Goal: Task Accomplishment & Management: Manage account settings

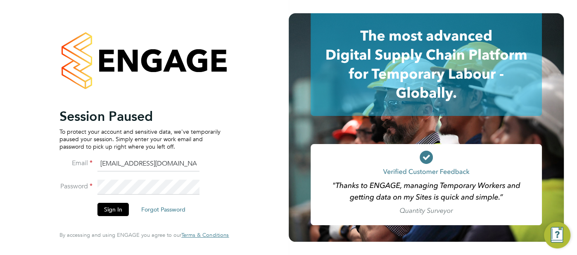
drag, startPoint x: 174, startPoint y: 168, endPoint x: 92, endPoint y: 159, distance: 81.9
click at [89, 160] on li "Email cjs.ess@uk.g4s.com" at bounding box center [140, 167] width 161 height 23
type input "pts.templabour@uk.g4s.com"
click at [117, 208] on button "Sign In" at bounding box center [113, 208] width 31 height 13
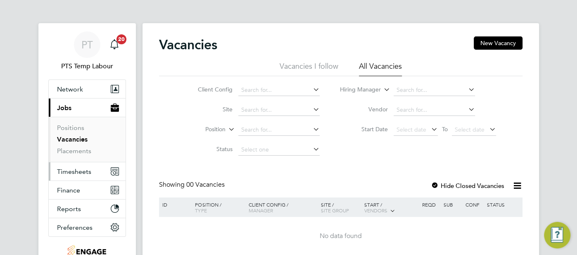
click at [85, 171] on span "Timesheets" at bounding box center [74, 171] width 34 height 8
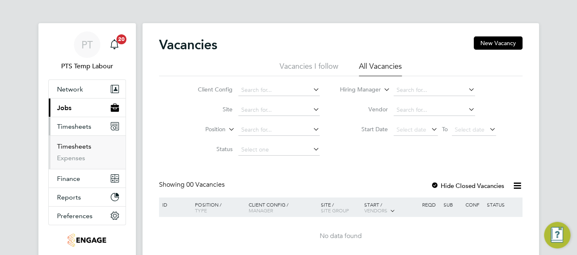
click at [83, 145] on link "Timesheets" at bounding box center [74, 146] width 34 height 8
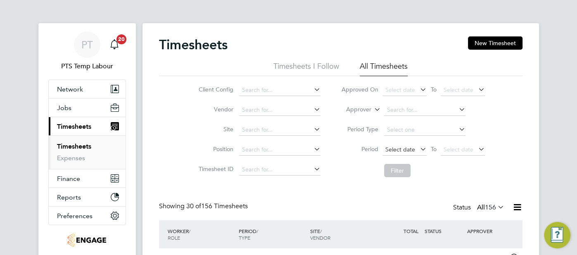
click at [396, 151] on span "Select date" at bounding box center [401, 148] width 30 height 7
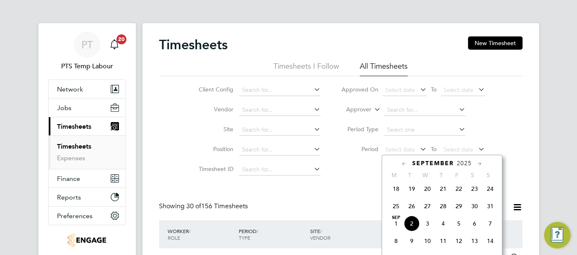
click at [393, 206] on span "25" at bounding box center [396, 206] width 16 height 16
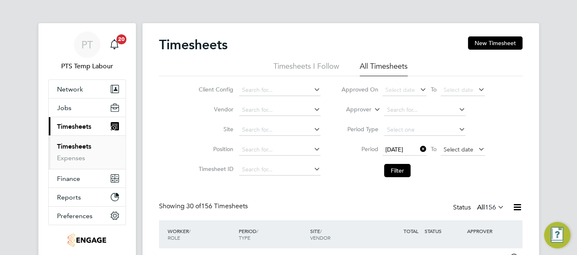
click at [447, 150] on span "Select date" at bounding box center [459, 148] width 30 height 7
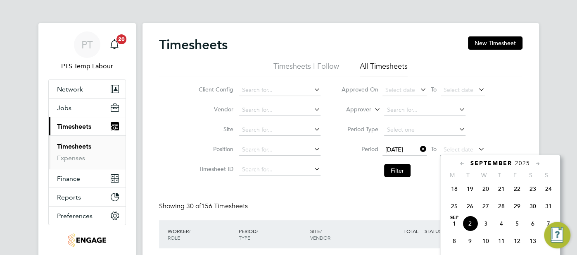
click at [546, 208] on span "31" at bounding box center [549, 206] width 16 height 16
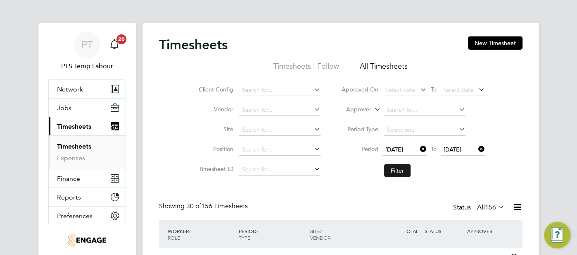
click at [399, 170] on button "Filter" at bounding box center [397, 170] width 26 height 13
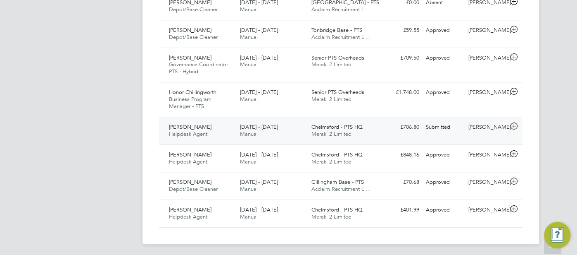
click at [416, 134] on div "Christina Burfield Helpdesk Agent 25 - 31 Aug 2025 25 - 31 Aug 2025 Manual Chel…" at bounding box center [341, 131] width 364 height 28
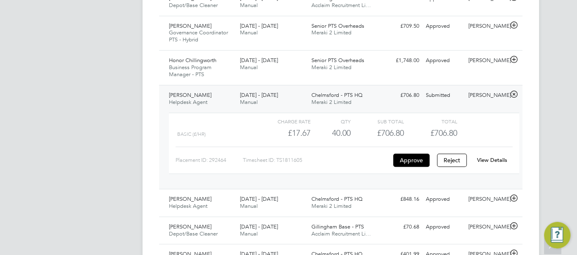
click at [488, 160] on link "View Details" at bounding box center [492, 159] width 30 height 7
click at [497, 159] on link "View Details" at bounding box center [492, 159] width 30 height 7
click at [494, 156] on link "View Details" at bounding box center [492, 159] width 30 height 7
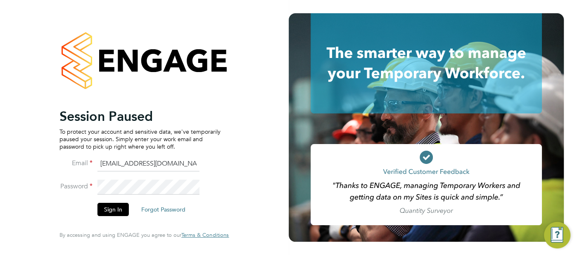
drag, startPoint x: 191, startPoint y: 166, endPoint x: 120, endPoint y: 167, distance: 70.7
click at [89, 167] on li "Email pts.templabour@uk.g4s.com" at bounding box center [140, 167] width 161 height 23
drag, startPoint x: 120, startPoint y: 164, endPoint x: 98, endPoint y: 164, distance: 22.3
click at [98, 164] on input "ess" at bounding box center [149, 163] width 102 height 15
type input "cjs.ess@uk.g4s.com"
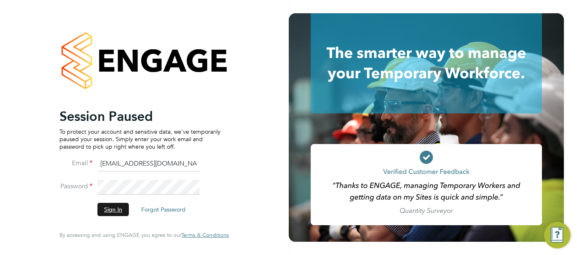
click at [116, 209] on button "Sign In" at bounding box center [113, 208] width 31 height 13
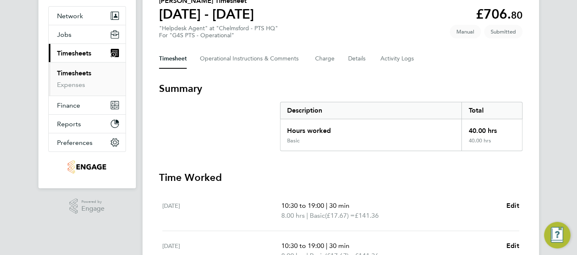
scroll to position [98, 0]
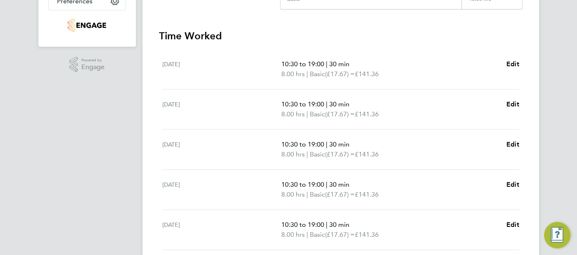
scroll to position [171, 0]
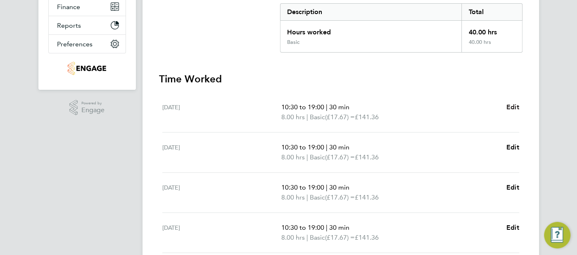
click at [510, 109] on span "Edit" at bounding box center [513, 107] width 13 height 8
select select "30"
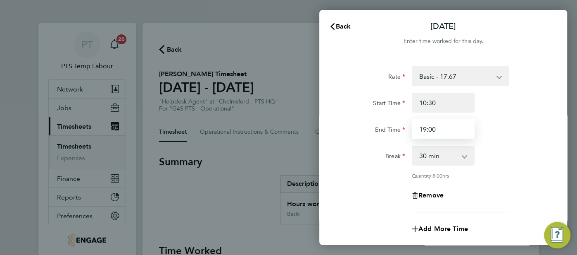
drag, startPoint x: 438, startPoint y: 129, endPoint x: 417, endPoint y: 126, distance: 21.0
click at [417, 126] on input "19:00" at bounding box center [443, 129] width 63 height 20
type input "12:30"
click at [492, 169] on div "Rate Basic - 17.67 Basic x 2 - 35.35 Start Time 10:30 End Time 12:30 Break 0 mi…" at bounding box center [444, 139] width 202 height 146
click at [467, 159] on app-icon-cross-button at bounding box center [469, 155] width 10 height 18
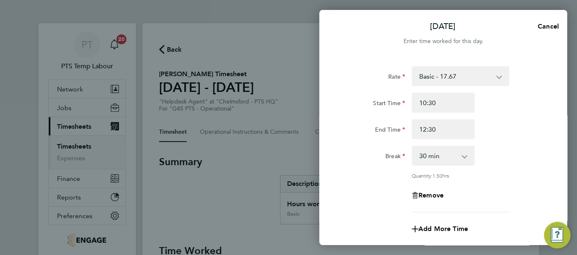
click at [461, 155] on select "0 min 15 min 30 min 45 min 60 min 75 min 90 min" at bounding box center [438, 155] width 51 height 18
select select "0"
click at [413, 146] on select "0 min 15 min 30 min 45 min 60 min 75 min 90 min" at bounding box center [438, 155] width 51 height 18
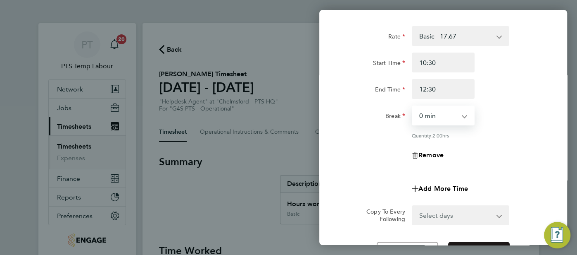
scroll to position [118, 0]
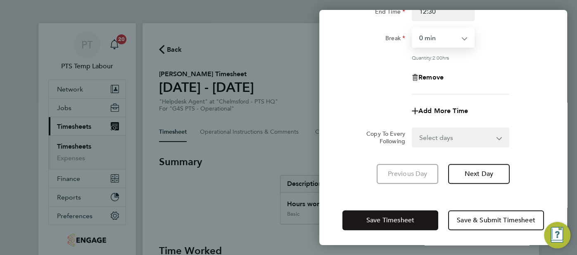
click at [407, 216] on span "Save Timesheet" at bounding box center [391, 220] width 48 height 8
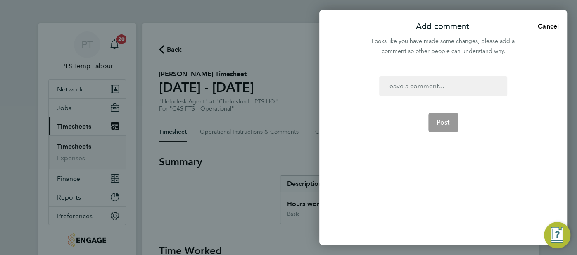
click at [395, 88] on div at bounding box center [443, 86] width 128 height 20
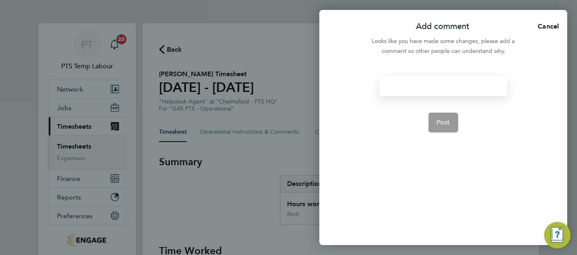
click at [394, 88] on div at bounding box center [443, 86] width 128 height 20
click at [449, 119] on span "Post" at bounding box center [444, 122] width 14 height 8
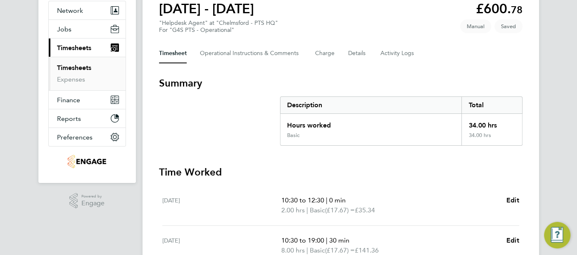
scroll to position [81, 0]
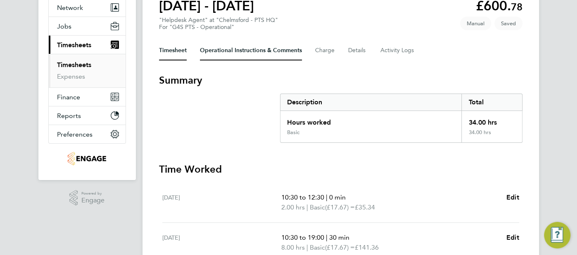
click at [236, 57] on Comments-tab "Operational Instructions & Comments" at bounding box center [251, 50] width 102 height 20
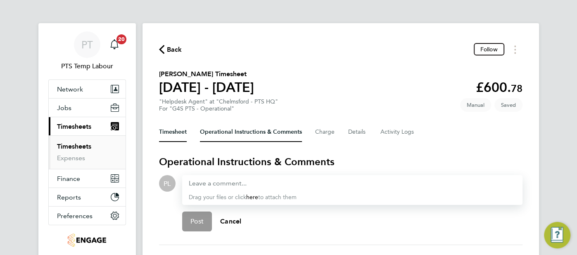
click at [174, 128] on button "Timesheet" at bounding box center [173, 132] width 28 height 20
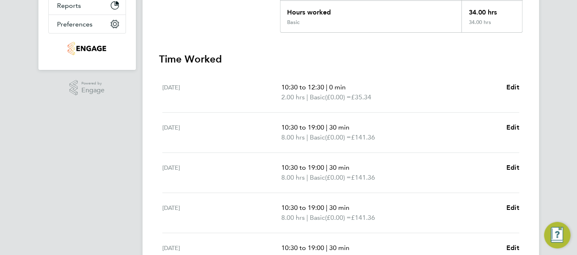
scroll to position [341, 0]
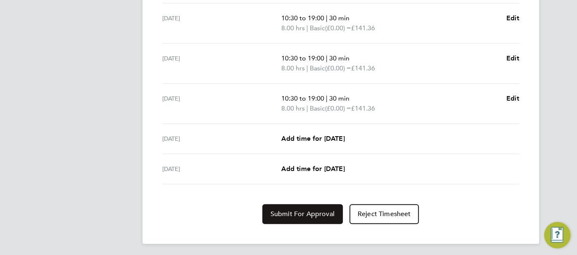
click at [296, 212] on span "Submit For Approval" at bounding box center [303, 214] width 64 height 8
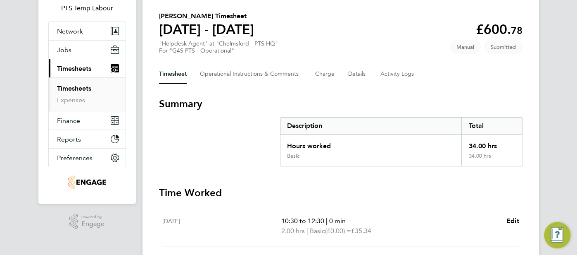
scroll to position [28, 0]
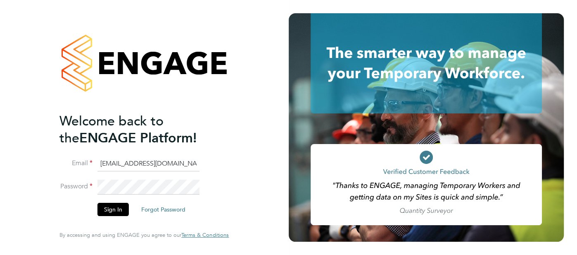
click at [184, 167] on input "[EMAIL_ADDRESS][DOMAIN_NAME]" at bounding box center [149, 163] width 102 height 15
type input "[EMAIL_ADDRESS][DOMAIN_NAME]"
click at [120, 210] on button "Sign In" at bounding box center [113, 208] width 31 height 13
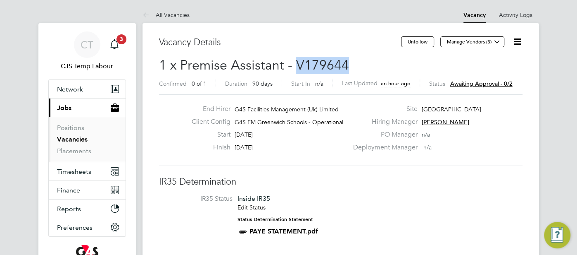
drag, startPoint x: 348, startPoint y: 65, endPoint x: 296, endPoint y: 63, distance: 51.7
click at [296, 62] on h2 "1 x Premise Assistant - V179644 Confirmed 0 of 1 Duration 90 days Start In n/a …" at bounding box center [341, 74] width 364 height 35
copy span "V179644"
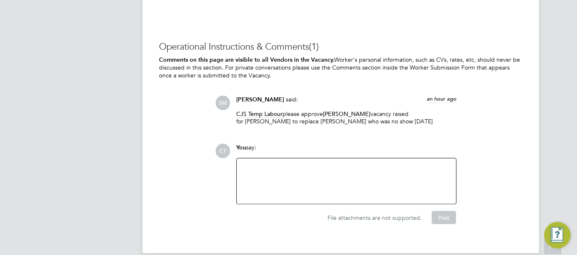
scroll to position [1095, 0]
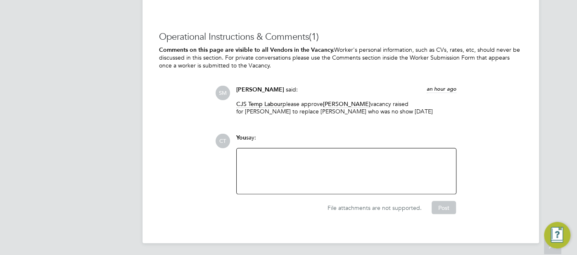
click at [313, 165] on div at bounding box center [347, 171] width 210 height 36
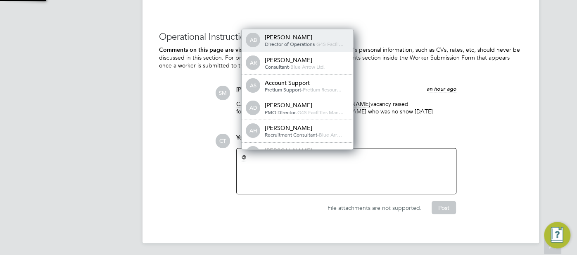
scroll to position [7, 83]
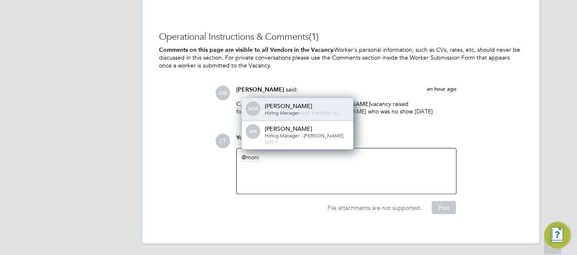
click at [305, 116] on span "G4S Facilities M…" at bounding box center [321, 112] width 41 height 7
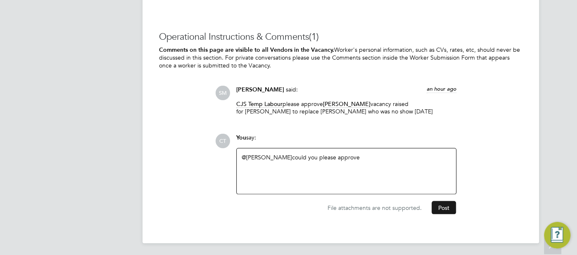
click at [435, 203] on button "Post" at bounding box center [444, 207] width 24 height 13
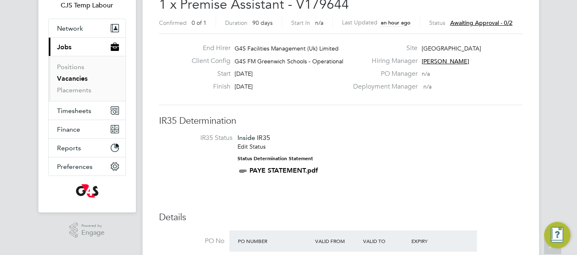
scroll to position [0, 0]
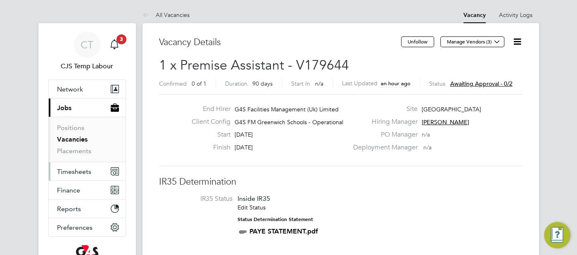
click at [69, 168] on span "Timesheets" at bounding box center [74, 171] width 34 height 8
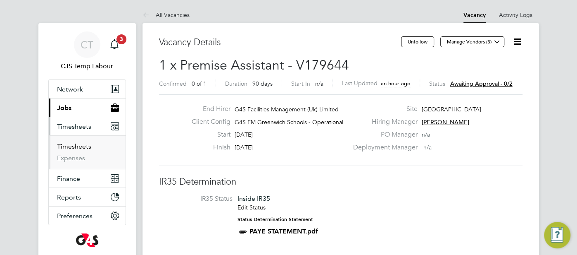
click at [72, 146] on link "Timesheets" at bounding box center [74, 146] width 34 height 8
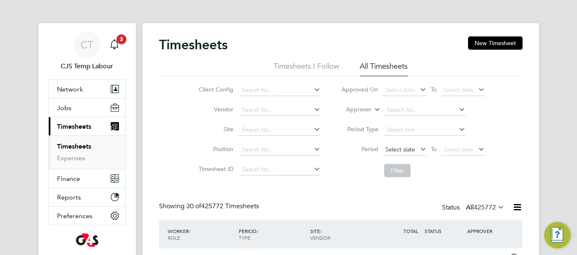
scroll to position [21, 71]
click at [395, 145] on span "Select date" at bounding box center [401, 148] width 30 height 7
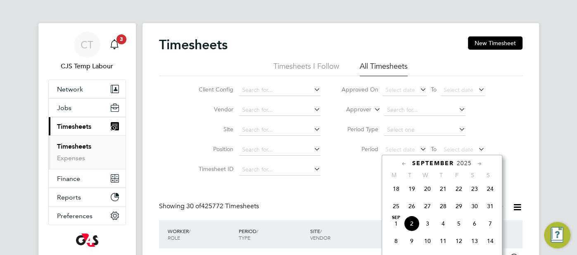
click at [396, 207] on span "25" at bounding box center [396, 206] width 16 height 16
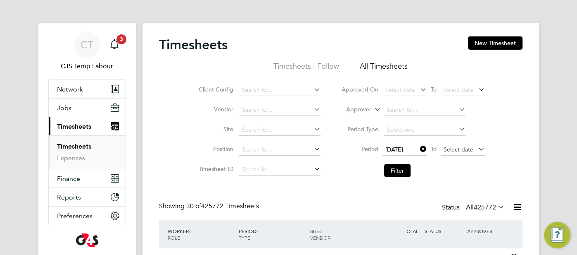
click at [447, 147] on span "Select date" at bounding box center [459, 148] width 30 height 7
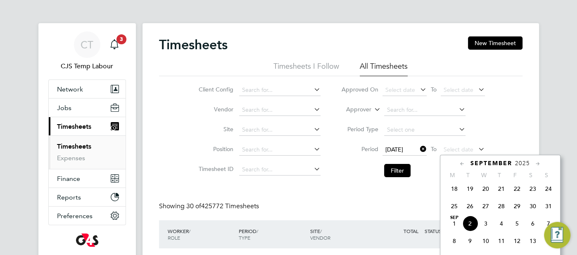
drag, startPoint x: 545, startPoint y: 210, endPoint x: 541, endPoint y: 208, distance: 5.1
click at [545, 210] on span "31" at bounding box center [549, 206] width 16 height 16
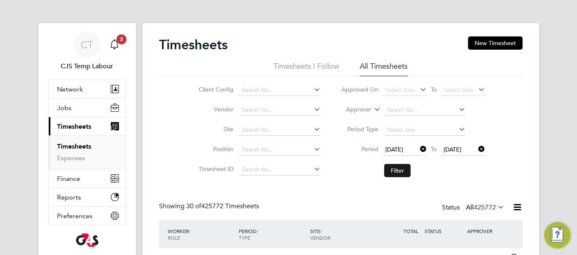
click at [399, 168] on button "Filter" at bounding box center [397, 170] width 26 height 13
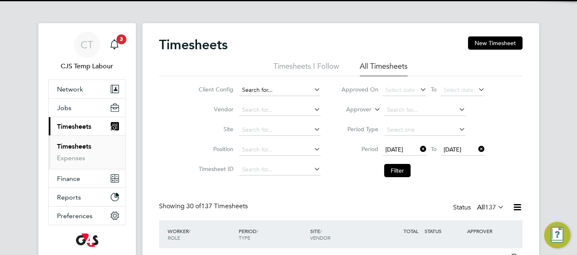
click at [255, 88] on input at bounding box center [279, 90] width 81 height 12
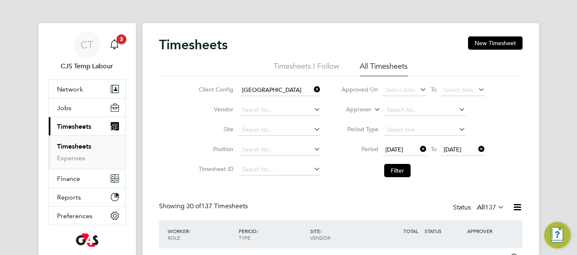
click at [296, 115] on li "G4S FM Greenwich Schools - Operational" at bounding box center [317, 112] width 157 height 11
type input "G4S FM Greenwich Schools - Operational"
click at [398, 170] on button "Filter" at bounding box center [397, 170] width 26 height 13
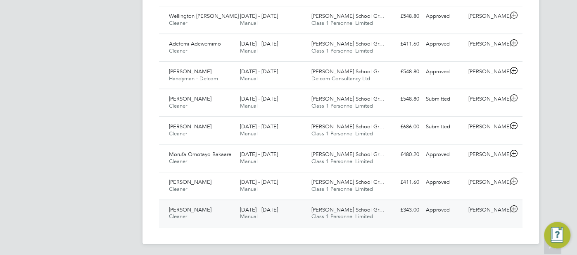
click at [430, 209] on div "Approved" at bounding box center [444, 210] width 43 height 14
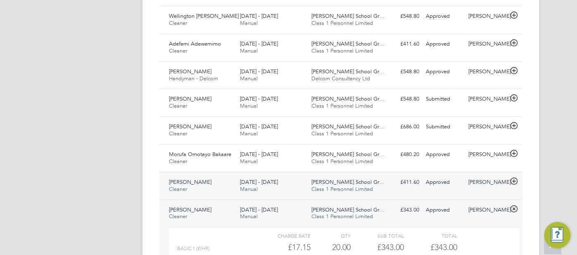
click at [408, 185] on div "£411.60 Approved" at bounding box center [401, 182] width 43 height 14
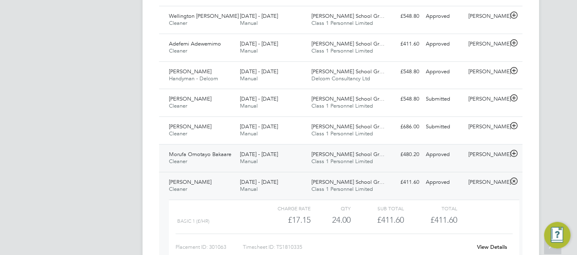
click at [417, 153] on div "£480.20 Approved" at bounding box center [401, 155] width 43 height 14
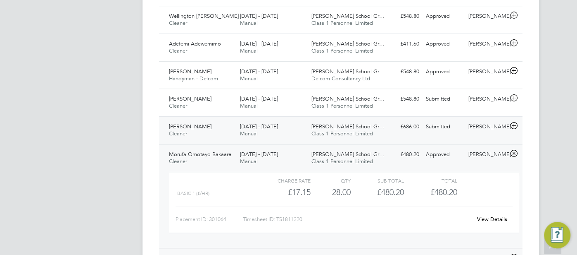
click at [414, 130] on div "£686.00 Submitted" at bounding box center [401, 127] width 43 height 14
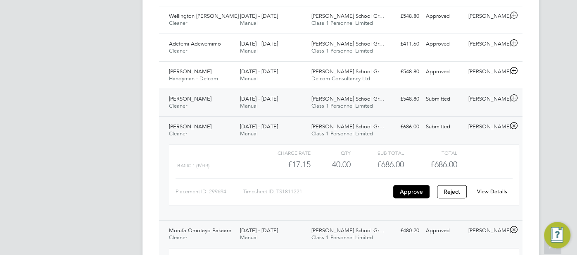
click at [406, 105] on div "Ajara Onumaegbu Cleaner 25 - 31 Aug 2025 25 - 31 Aug 2025 Manual Thomas Tallis …" at bounding box center [341, 102] width 364 height 28
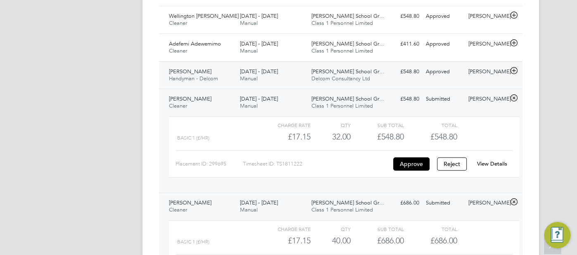
click at [405, 74] on div "£548.80 Approved" at bounding box center [401, 72] width 43 height 14
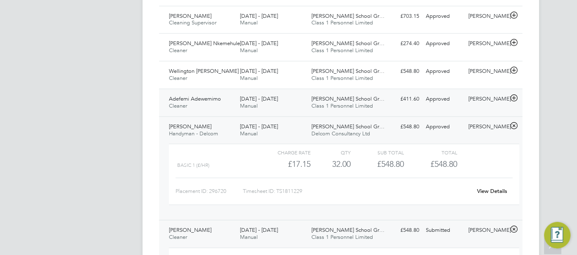
click at [411, 95] on div "£411.60 Approved" at bounding box center [401, 99] width 43 height 14
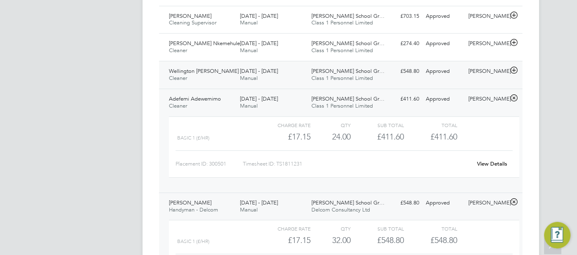
click at [407, 73] on div "£548.80 Approved" at bounding box center [401, 71] width 43 height 14
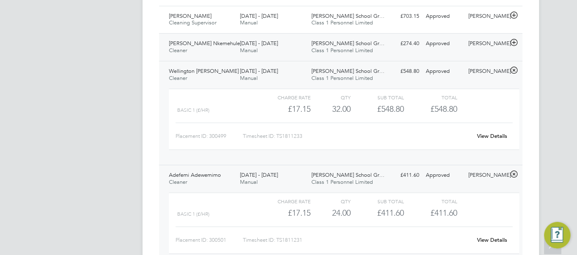
click at [341, 51] on span "Class 1 Personnel Limited" at bounding box center [343, 50] width 62 height 7
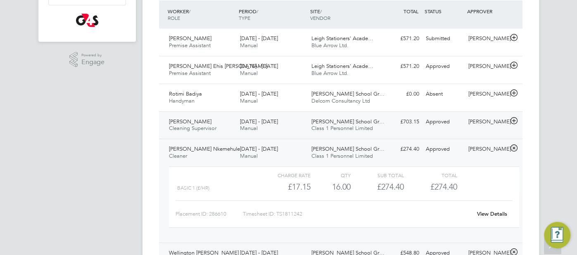
click at [360, 125] on span "Class 1 Personnel Limited" at bounding box center [343, 127] width 62 height 7
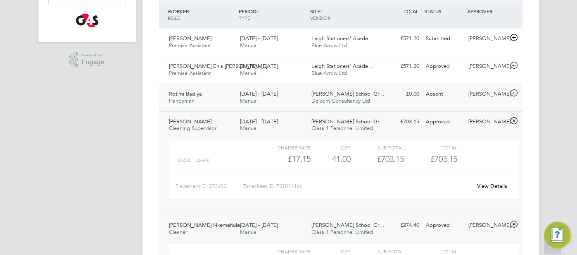
click at [392, 90] on div "£0.00 Absent" at bounding box center [401, 94] width 43 height 14
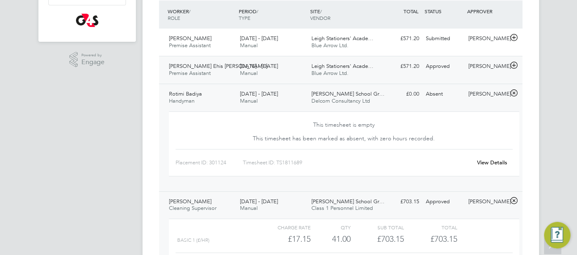
click at [383, 62] on div "£571.20 Approved" at bounding box center [401, 67] width 43 height 14
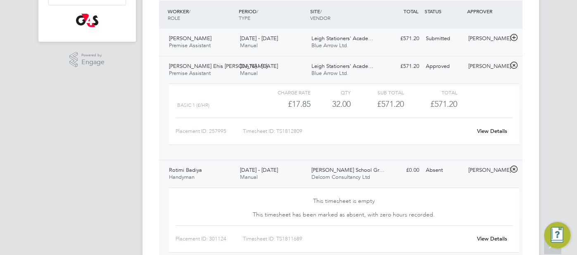
click at [375, 48] on div "Leigh Stationers' Acade… Blue Arrow Ltd." at bounding box center [343, 42] width 71 height 21
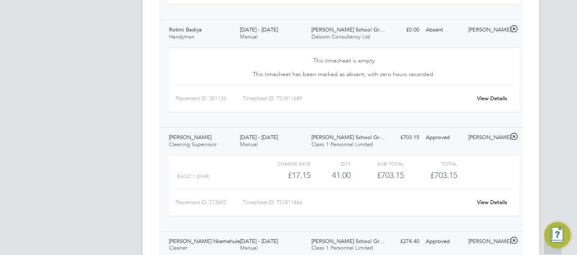
click at [483, 201] on link "View Details" at bounding box center [492, 201] width 30 height 7
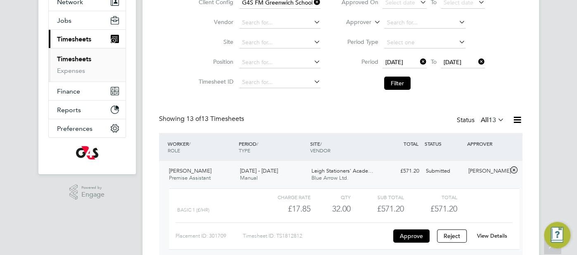
scroll to position [78, 0]
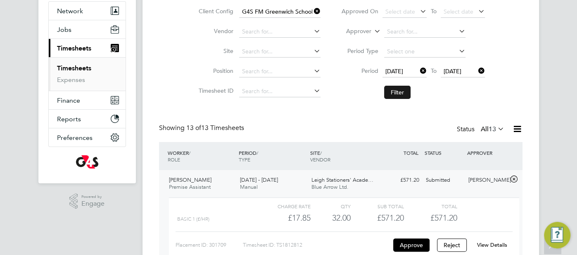
click at [406, 92] on button "Filter" at bounding box center [397, 92] width 26 height 13
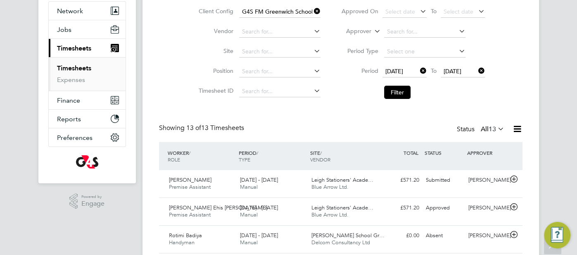
scroll to position [21, 71]
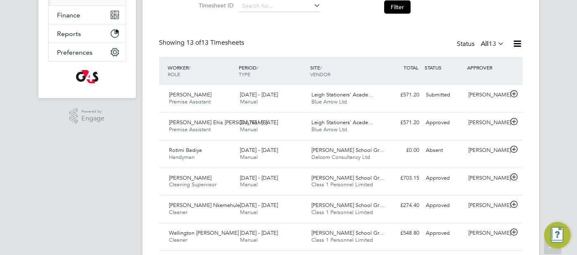
click at [516, 45] on icon at bounding box center [517, 43] width 10 height 10
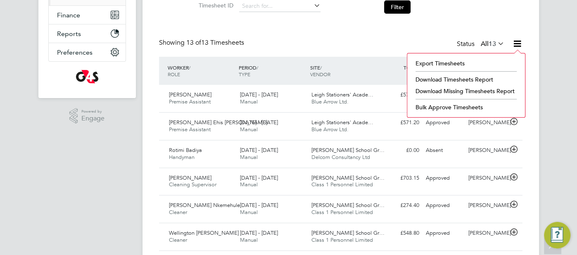
click at [472, 79] on li "Download Timesheets Report" at bounding box center [467, 80] width 110 height 12
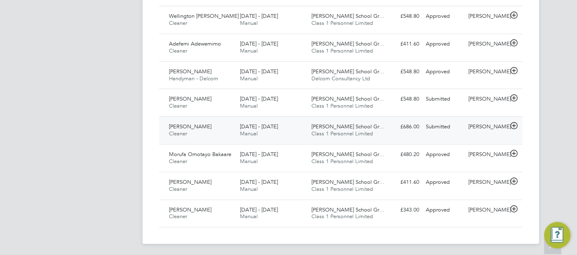
click at [422, 131] on div "£686.00 Submitted" at bounding box center [401, 127] width 43 height 14
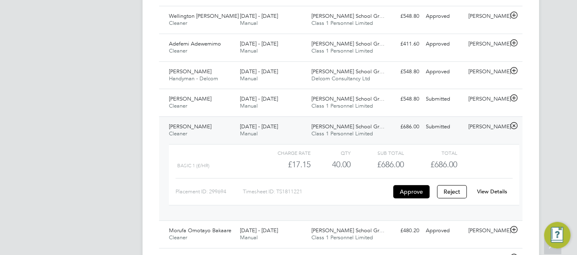
click at [485, 189] on link "View Details" at bounding box center [492, 191] width 30 height 7
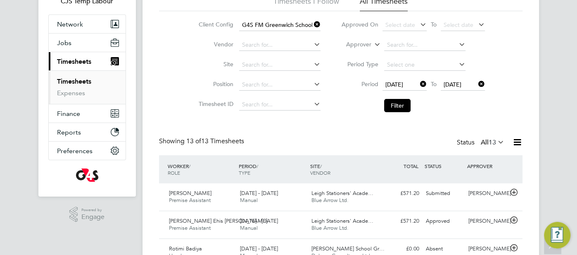
scroll to position [0, 0]
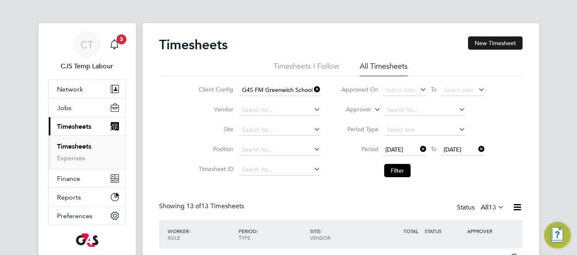
click at [495, 41] on button "New Timesheet" at bounding box center [495, 42] width 55 height 13
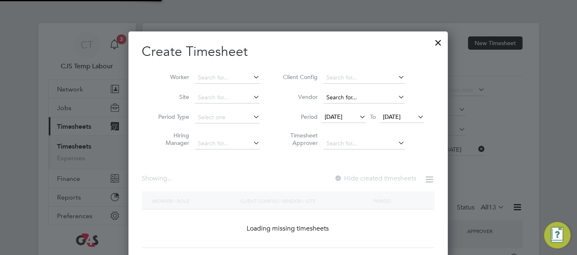
scroll to position [223, 320]
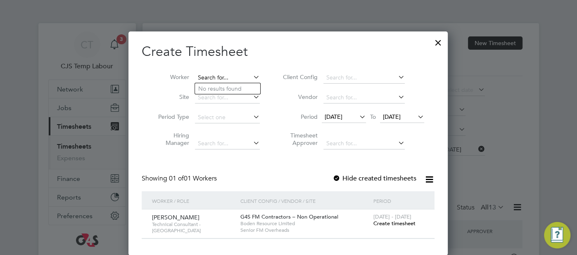
click at [238, 78] on input at bounding box center [227, 78] width 65 height 12
paste input "Richard Warren"
type input "Richard Warren"
click at [385, 221] on span "Create timesheet" at bounding box center [394, 222] width 42 height 7
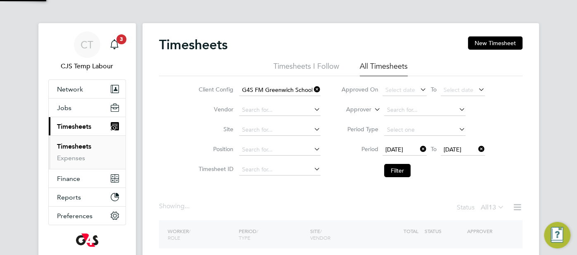
scroll to position [232, 320]
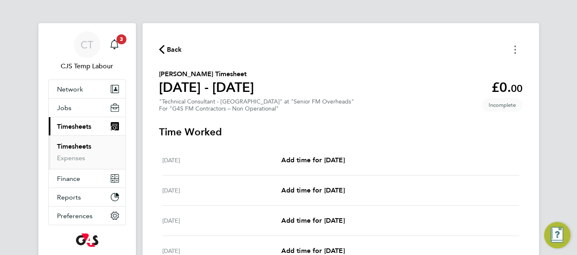
click at [517, 51] on button "Timesheets Menu" at bounding box center [515, 49] width 15 height 13
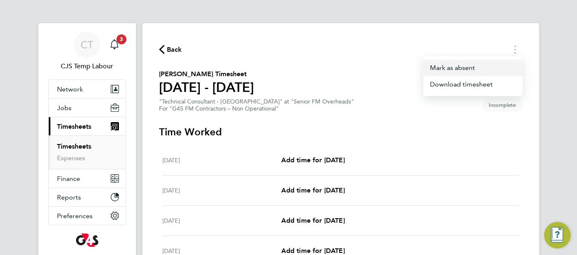
click at [478, 68] on button "Mark as absent" at bounding box center [473, 68] width 99 height 17
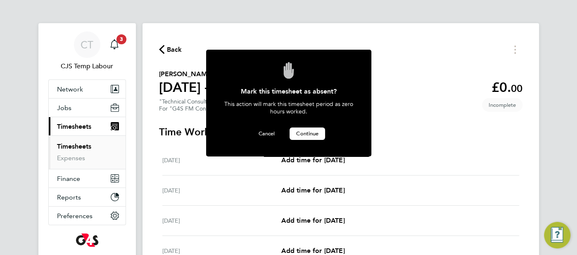
click at [313, 131] on span "Continue" at bounding box center [307, 133] width 22 height 7
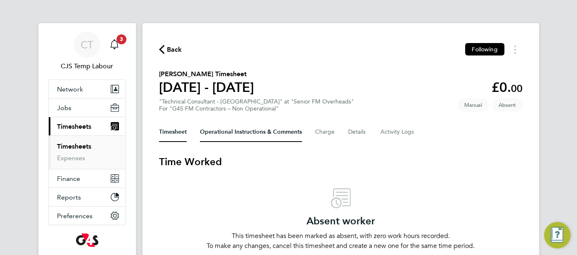
click at [247, 133] on Comments-tab "Operational Instructions & Comments" at bounding box center [251, 132] width 102 height 20
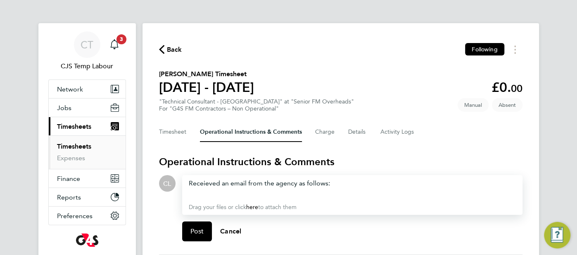
click at [349, 185] on div "Receieved an email from the agency as follows:" at bounding box center [352, 188] width 327 height 20
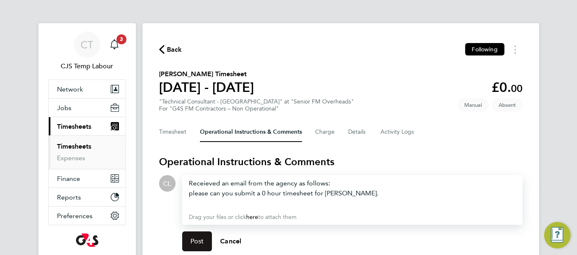
click at [191, 241] on span "Post" at bounding box center [198, 241] width 14 height 8
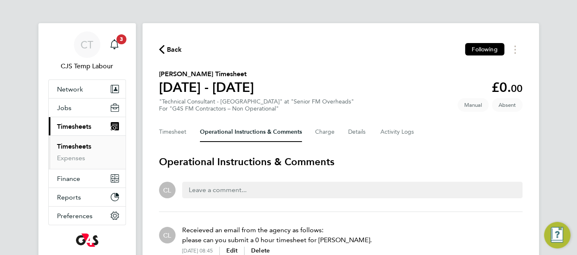
click at [165, 51] on span "Back" at bounding box center [170, 49] width 23 height 8
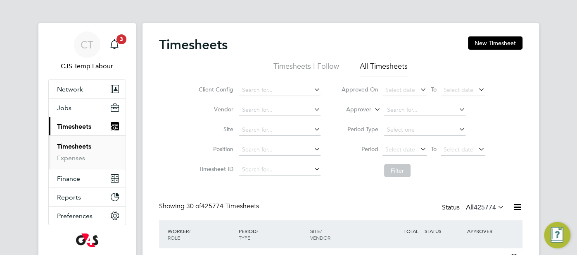
scroll to position [28, 71]
click at [372, 108] on li "Approver" at bounding box center [413, 110] width 164 height 20
click at [373, 109] on icon at bounding box center [373, 106] width 0 height 7
click at [362, 119] on li "Worker" at bounding box center [351, 119] width 40 height 11
click at [387, 112] on input at bounding box center [424, 110] width 81 height 12
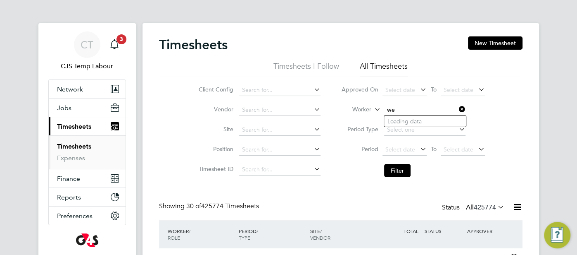
type input "w"
paste input "Wellington Odigie"
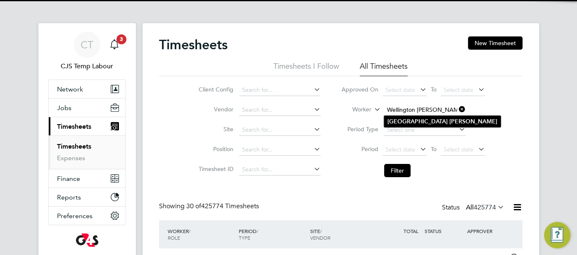
type input "Wellington Odigie"
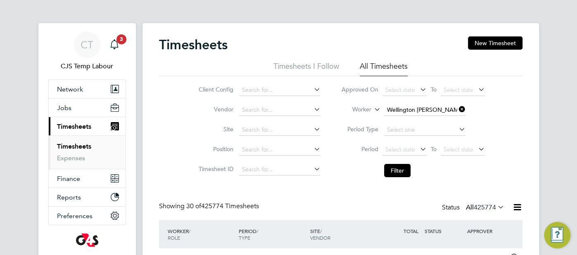
click at [414, 121] on b "Wellington" at bounding box center [418, 121] width 60 height 7
click at [398, 170] on button "Filter" at bounding box center [397, 170] width 26 height 13
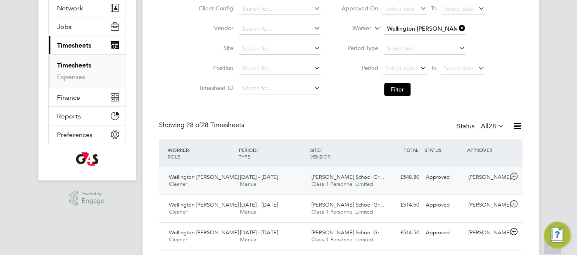
click at [445, 181] on div "Approved" at bounding box center [444, 177] width 43 height 14
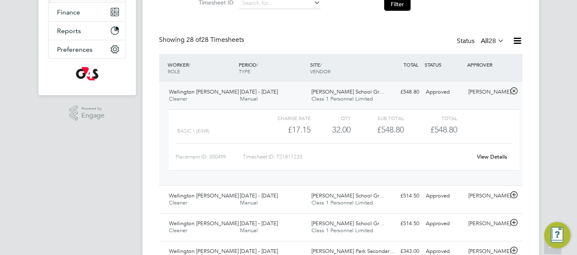
click at [488, 157] on link "View Details" at bounding box center [492, 156] width 30 height 7
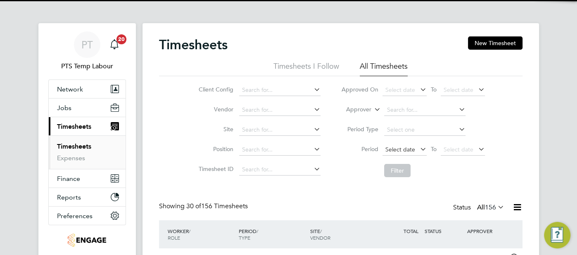
click at [400, 151] on span "Select date" at bounding box center [401, 148] width 30 height 7
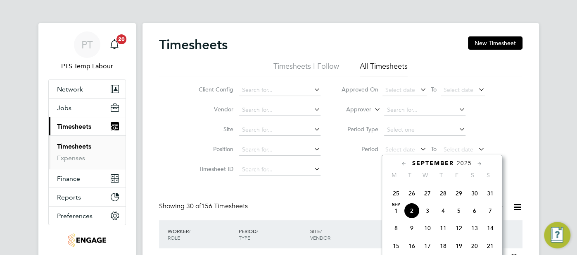
click at [397, 195] on span "25" at bounding box center [396, 193] width 16 height 16
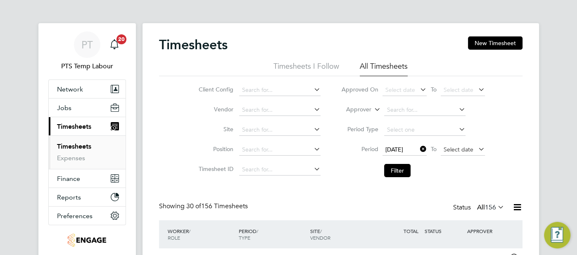
click at [473, 149] on span "Select date" at bounding box center [463, 149] width 44 height 11
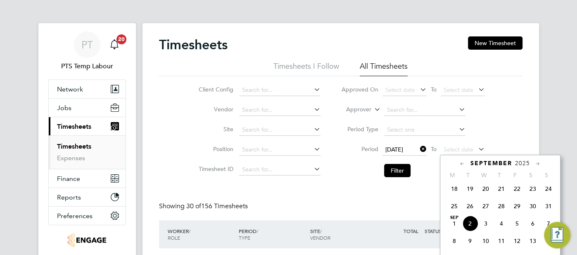
drag, startPoint x: 550, startPoint y: 207, endPoint x: 544, endPoint y: 206, distance: 5.4
click at [550, 206] on span "31" at bounding box center [549, 206] width 16 height 16
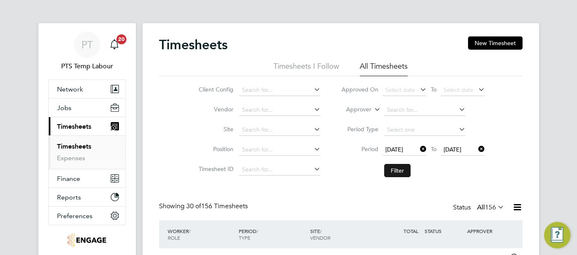
click at [400, 171] on button "Filter" at bounding box center [397, 170] width 26 height 13
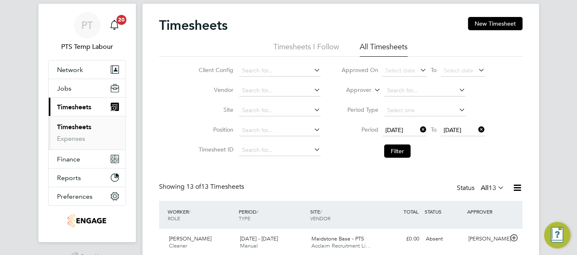
click at [496, 185] on icon at bounding box center [496, 187] width 0 height 12
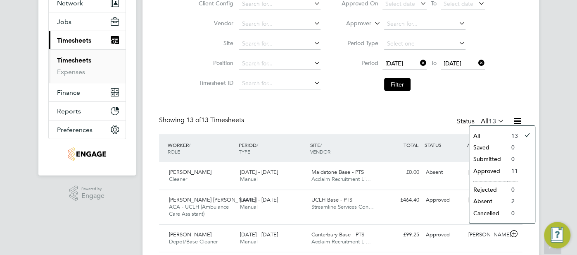
click at [353, 103] on div "Timesheets New Timesheet Timesheets I Follow All Timesheets Client Config Vendo…" at bounding box center [341, 245] width 364 height 591
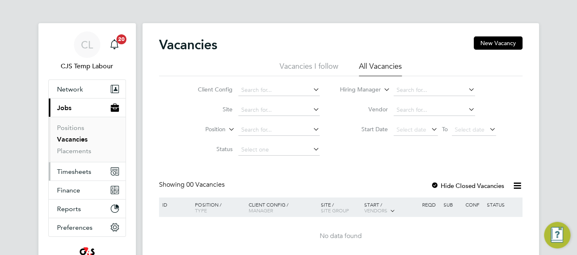
click at [76, 174] on span "Timesheets" at bounding box center [74, 171] width 34 height 8
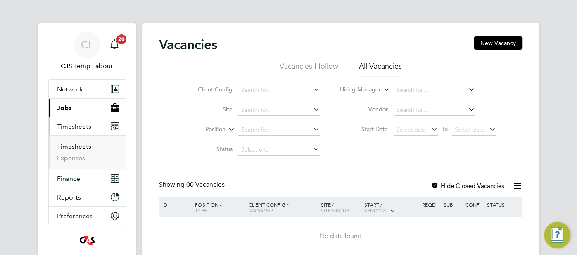
click at [79, 146] on link "Timesheets" at bounding box center [74, 146] width 34 height 8
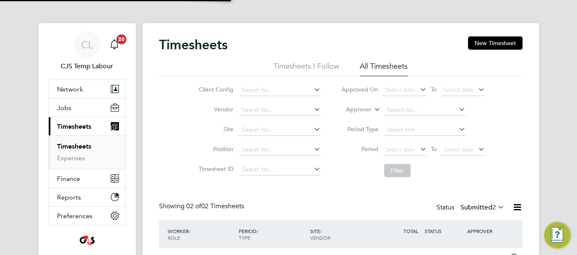
scroll to position [21, 71]
click at [397, 148] on span "Select date" at bounding box center [401, 148] width 30 height 7
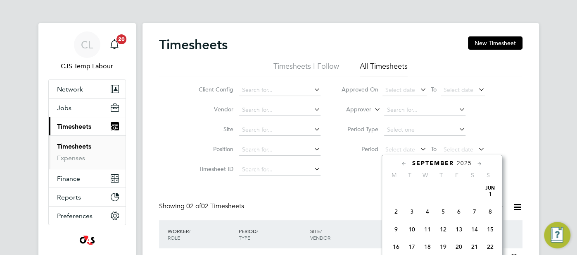
scroll to position [250, 0]
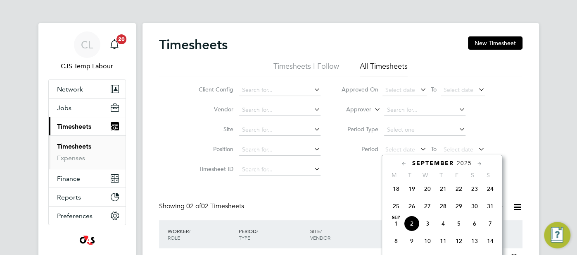
drag, startPoint x: 398, startPoint y: 209, endPoint x: 408, endPoint y: 205, distance: 11.0
click at [398, 208] on span "25" at bounding box center [396, 206] width 16 height 16
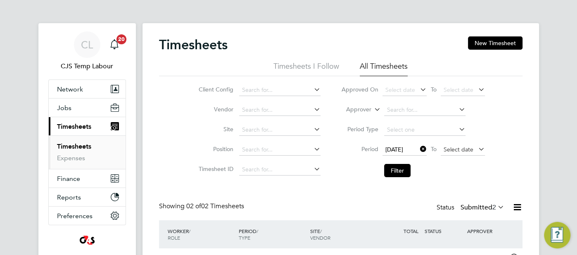
click at [455, 151] on span "Select date" at bounding box center [459, 148] width 30 height 7
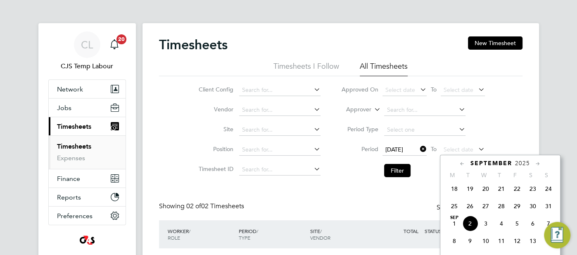
click at [549, 210] on span "31" at bounding box center [549, 206] width 16 height 16
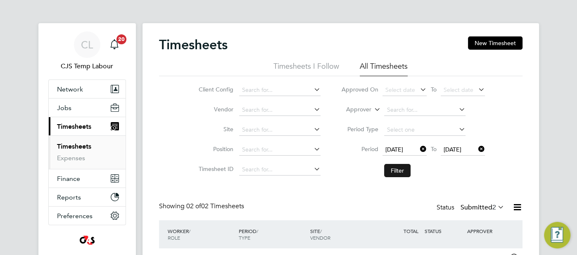
click at [396, 168] on button "Filter" at bounding box center [397, 170] width 26 height 13
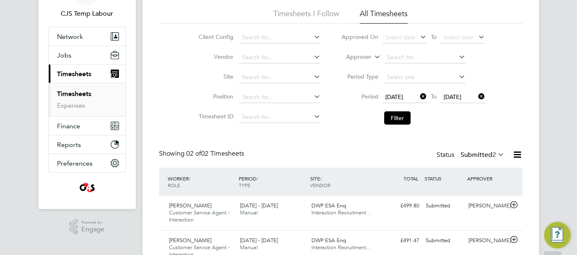
scroll to position [54, 0]
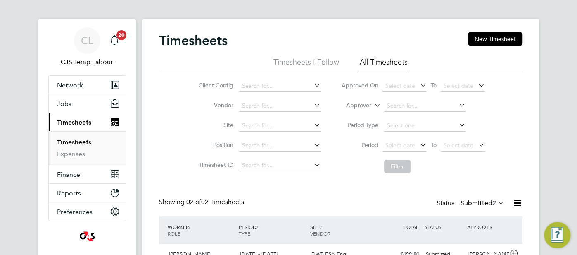
scroll to position [34, 0]
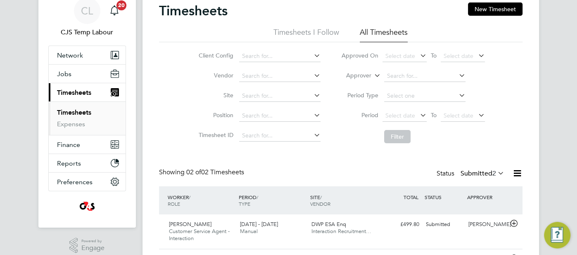
click at [497, 177] on div "Status Submitted 2" at bounding box center [471, 174] width 69 height 12
click at [399, 114] on span "Select date" at bounding box center [401, 115] width 30 height 7
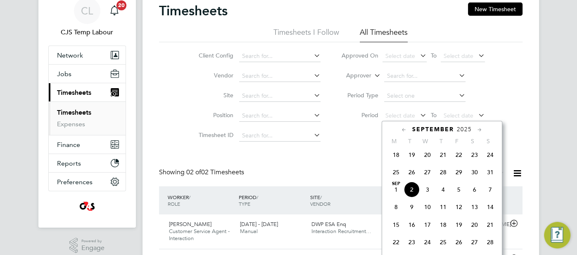
drag, startPoint x: 392, startPoint y: 179, endPoint x: 420, endPoint y: 157, distance: 35.9
click at [392, 179] on span "25" at bounding box center [396, 172] width 16 height 16
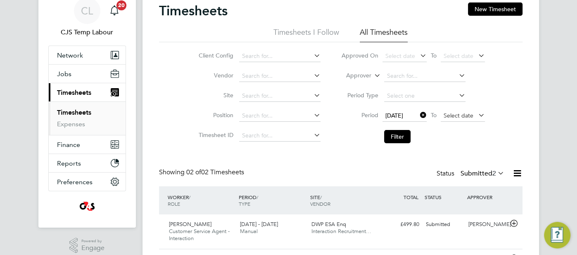
click at [443, 118] on span "Select date" at bounding box center [463, 115] width 44 height 11
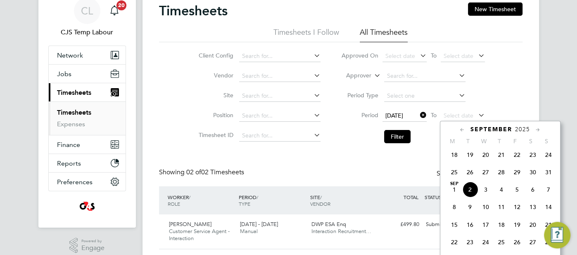
click at [548, 177] on span "31" at bounding box center [549, 172] width 16 height 16
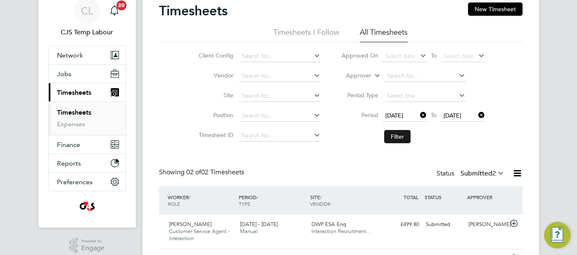
click at [398, 135] on button "Filter" at bounding box center [397, 136] width 26 height 13
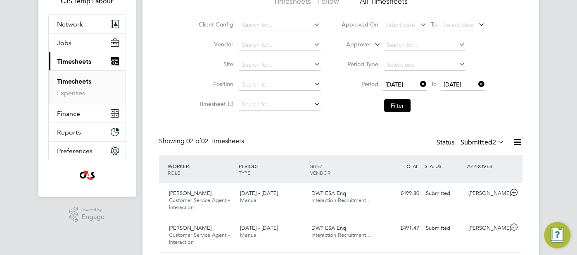
scroll to position [74, 0]
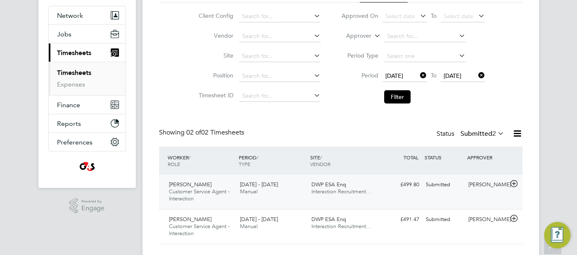
click at [376, 189] on div "DWP ESA Enq Interaction Recruitment…" at bounding box center [343, 188] width 71 height 21
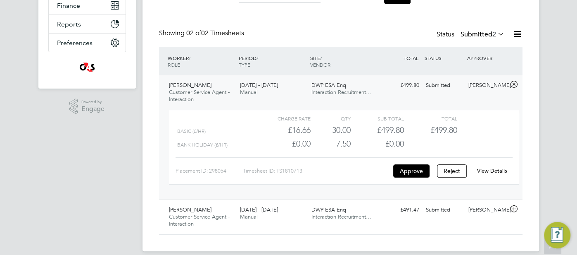
scroll to position [181, 0]
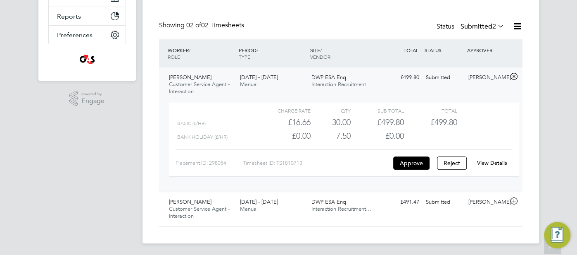
click at [360, 190] on div "Charles Tomlin Customer Service Agent - Interaction 25 - 31 Aug 2025 25 - 31 Au…" at bounding box center [341, 129] width 364 height 124
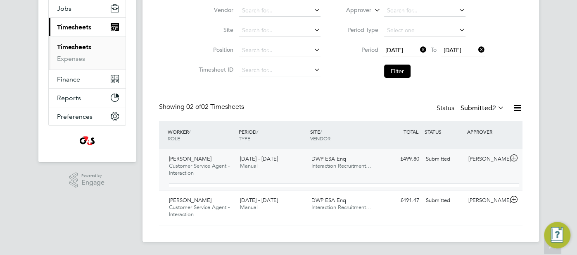
scroll to position [91, 0]
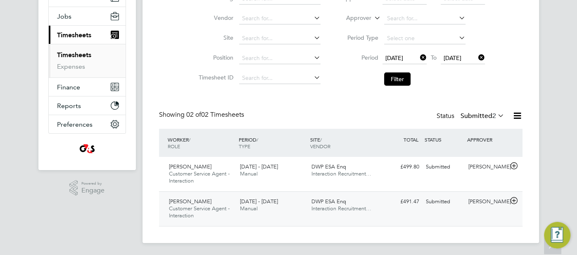
click at [360, 206] on span "Interaction Recruitment…" at bounding box center [342, 208] width 60 height 7
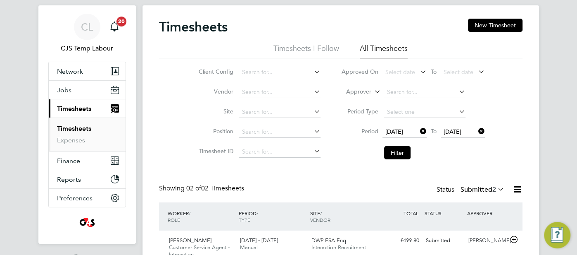
scroll to position [81, 0]
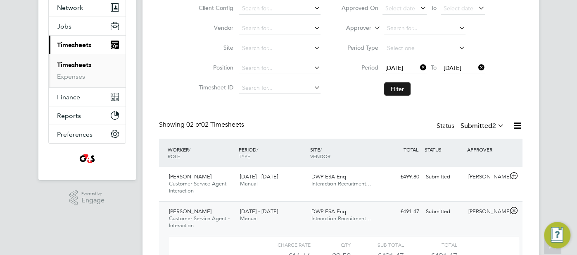
click at [399, 88] on button "Filter" at bounding box center [397, 88] width 26 height 13
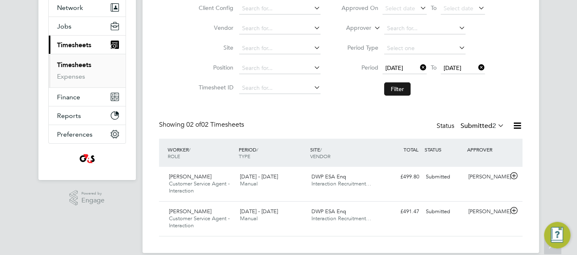
scroll to position [21, 71]
click at [495, 124] on span "2" at bounding box center [495, 125] width 4 height 8
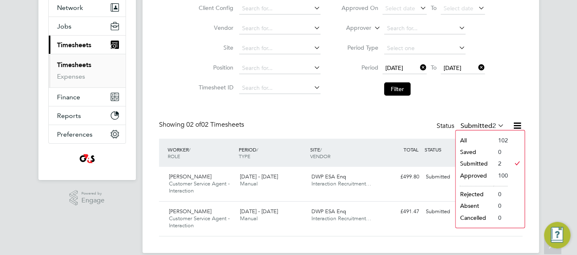
click at [472, 139] on li "All" at bounding box center [475, 140] width 38 height 12
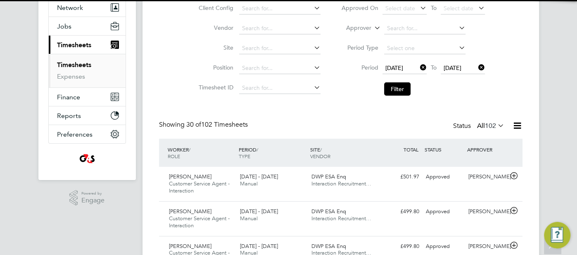
scroll to position [4, 4]
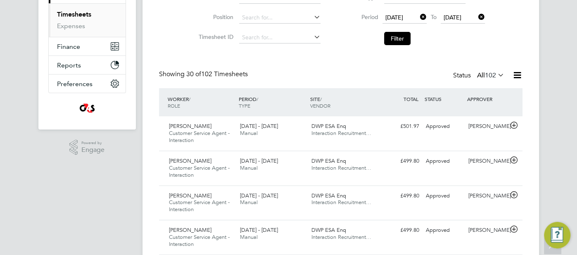
click at [496, 74] on icon at bounding box center [496, 75] width 0 height 12
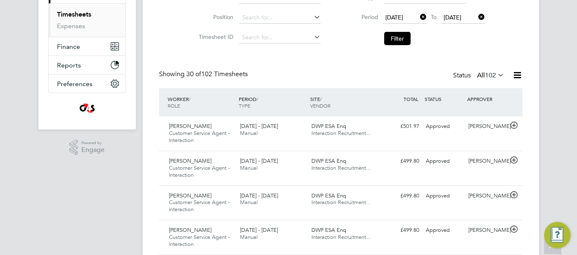
click at [521, 74] on icon at bounding box center [517, 75] width 10 height 10
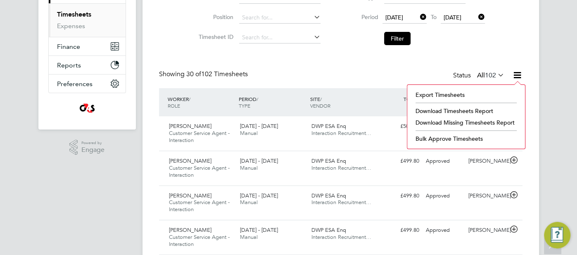
click at [474, 111] on li "Download Timesheets Report" at bounding box center [467, 111] width 110 height 12
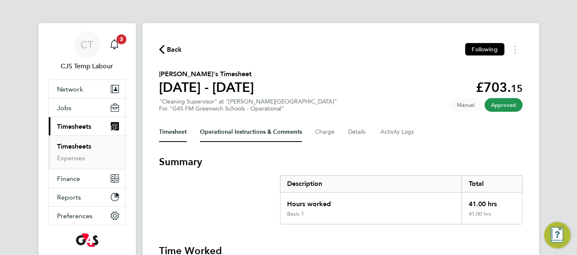
click at [257, 133] on Comments-tab "Operational Instructions & Comments" at bounding box center [251, 132] width 102 height 20
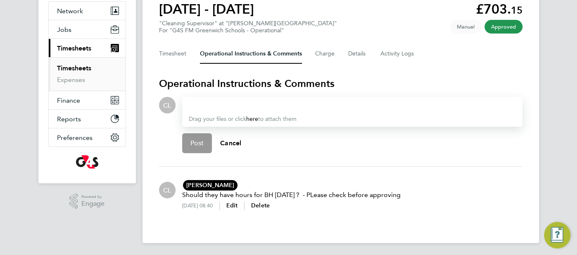
scroll to position [79, 0]
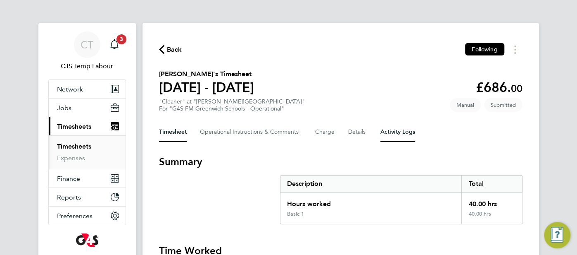
click at [412, 134] on Logs-tab "Activity Logs" at bounding box center [398, 132] width 35 height 20
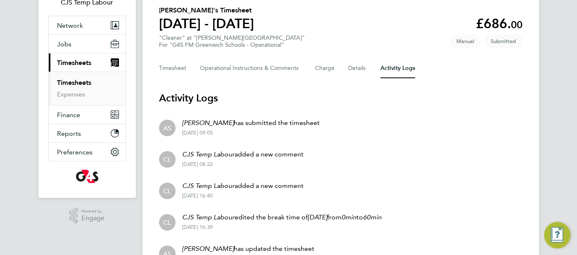
scroll to position [43, 0]
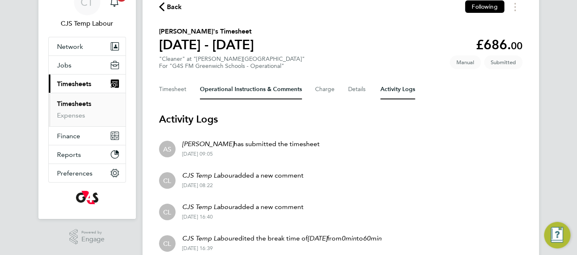
click at [241, 90] on Comments-tab "Operational Instructions & Comments" at bounding box center [251, 89] width 102 height 20
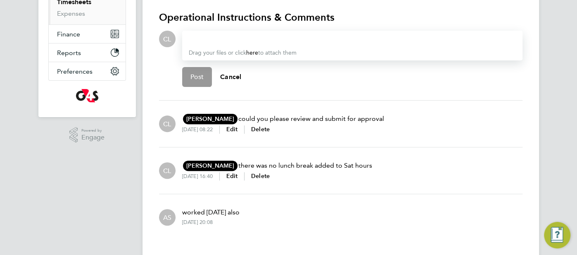
scroll to position [133, 0]
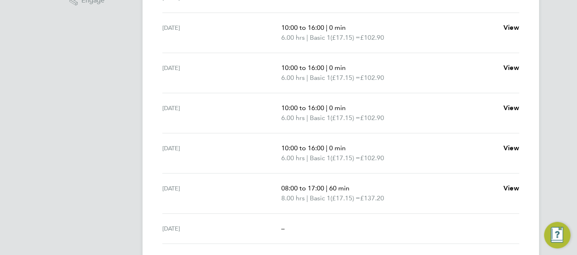
scroll to position [298, 0]
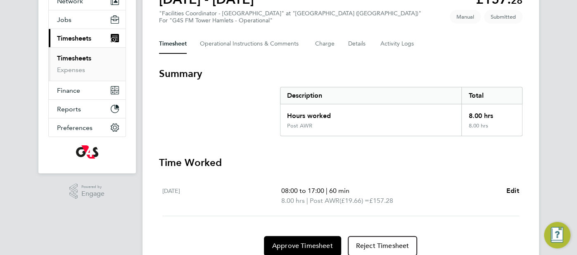
scroll to position [120, 0]
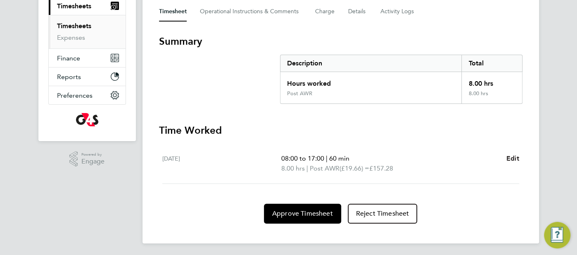
click at [510, 160] on span "Edit" at bounding box center [513, 158] width 13 height 8
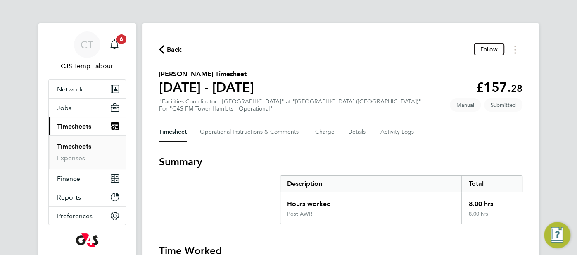
select select "60"
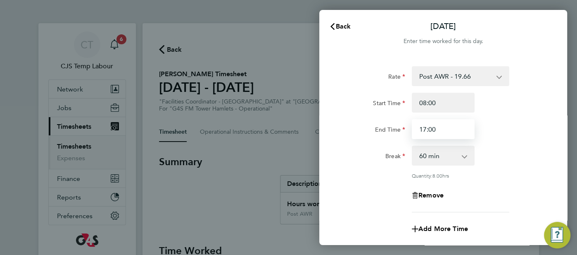
drag, startPoint x: 446, startPoint y: 127, endPoint x: 418, endPoint y: 127, distance: 28.1
click at [418, 127] on input "17:00" at bounding box center [443, 129] width 63 height 20
type input "12:00"
click at [462, 152] on select "0 min 15 min 30 min 45 min 60 min 75 min 90 min" at bounding box center [438, 155] width 51 height 18
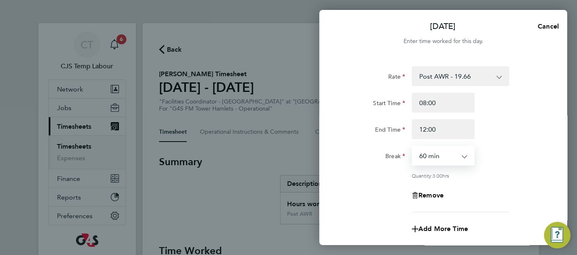
select select "0"
click at [413, 146] on select "0 min 15 min 30 min 45 min 60 min 75 min 90 min" at bounding box center [438, 155] width 51 height 18
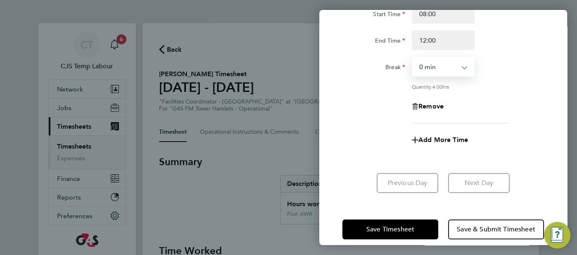
scroll to position [90, 0]
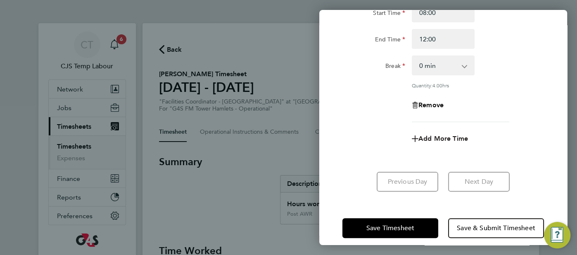
click at [448, 139] on span "Add More Time" at bounding box center [444, 138] width 50 height 8
select select "null"
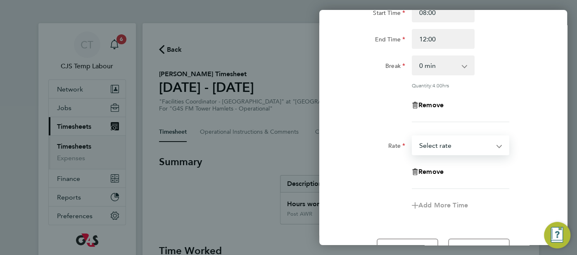
click at [496, 147] on select "Post AWR - 19.66 Select rate" at bounding box center [456, 145] width 86 height 18
select select "60"
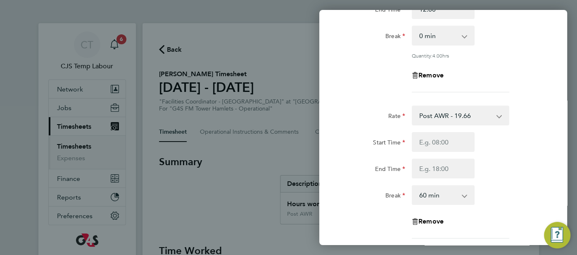
scroll to position [117, 0]
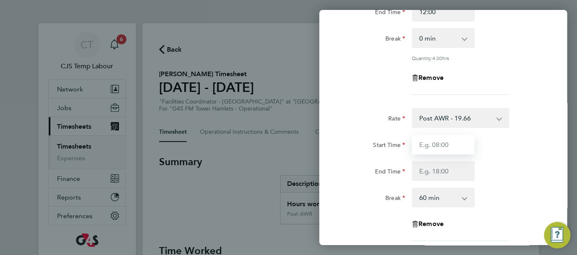
click at [432, 144] on input "Start Time" at bounding box center [443, 144] width 63 height 20
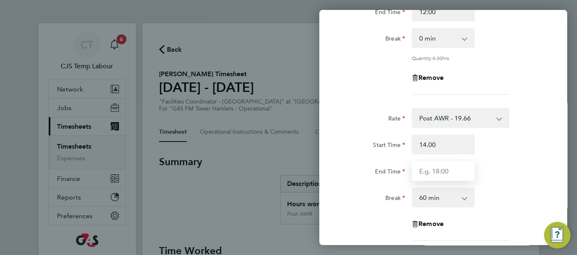
type input "14:00"
click at [429, 173] on input "End Time" at bounding box center [443, 171] width 63 height 20
type input "17:00"
click at [502, 177] on div "End Time 17:00" at bounding box center [443, 171] width 208 height 20
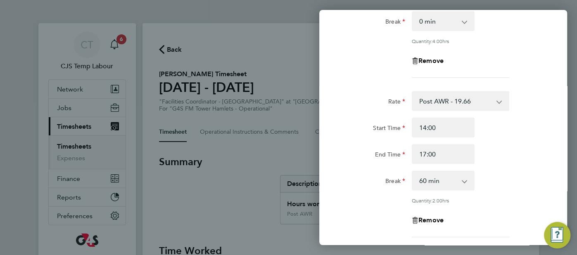
scroll to position [176, 0]
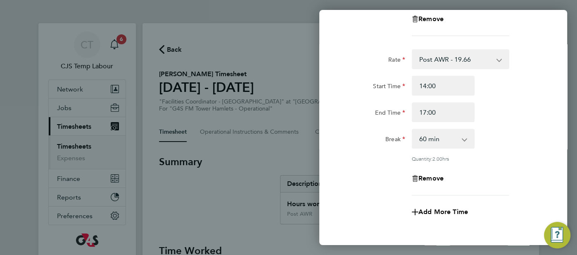
click at [458, 140] on select "0 min 15 min 30 min 45 min 60 min 75 min 90 min" at bounding box center [438, 138] width 51 height 18
select select "0"
click at [413, 129] on select "0 min 15 min 30 min 45 min 60 min 75 min 90 min" at bounding box center [438, 138] width 51 height 18
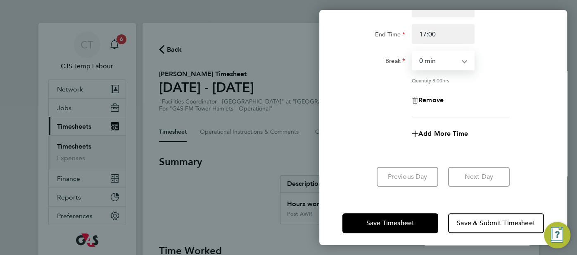
scroll to position [256, 0]
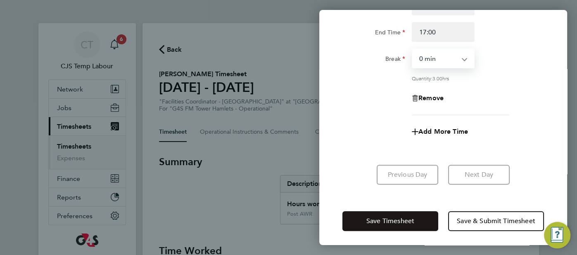
click at [386, 217] on span "Save Timesheet" at bounding box center [391, 221] width 48 height 8
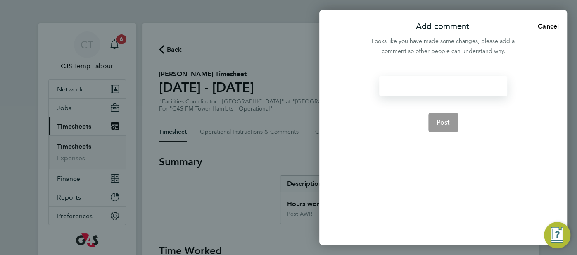
click at [406, 91] on div at bounding box center [443, 86] width 128 height 20
click at [439, 124] on span "Post" at bounding box center [444, 122] width 14 height 8
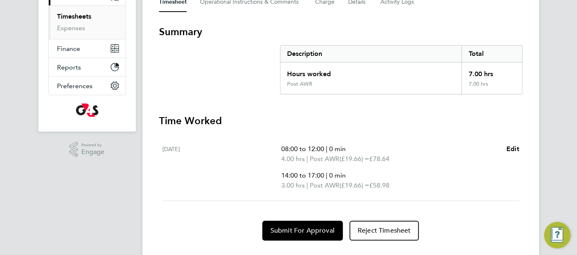
scroll to position [147, 0]
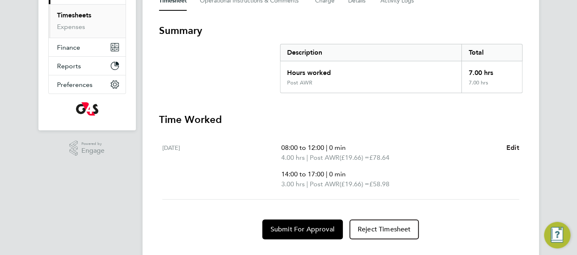
click at [507, 147] on span "Edit" at bounding box center [513, 147] width 13 height 8
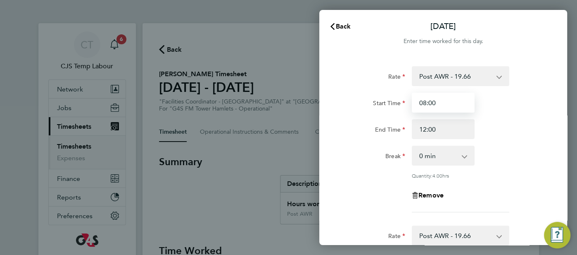
click at [426, 103] on input "08:00" at bounding box center [443, 103] width 63 height 20
type input "07:00"
click at [500, 136] on div "End Time 12:00" at bounding box center [443, 129] width 208 height 20
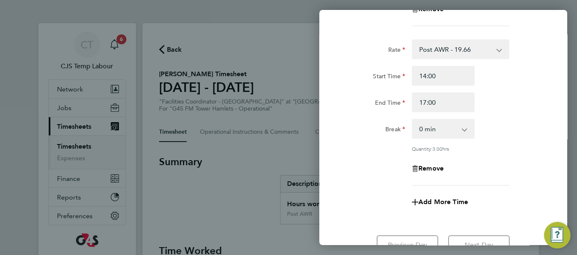
scroll to position [256, 0]
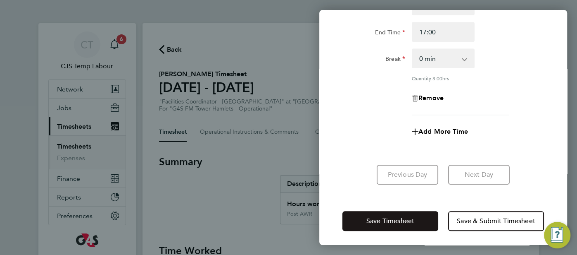
drag, startPoint x: 408, startPoint y: 220, endPoint x: 404, endPoint y: 217, distance: 5.0
click at [408, 219] on span "Save Timesheet" at bounding box center [391, 221] width 48 height 8
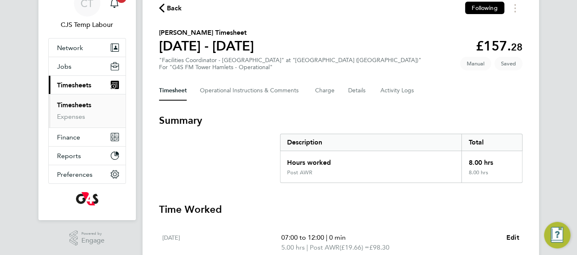
scroll to position [147, 0]
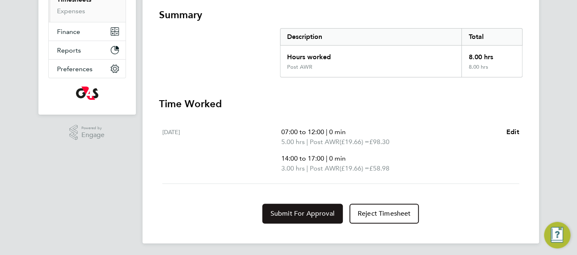
click at [312, 212] on span "Submit For Approval" at bounding box center [303, 213] width 64 height 8
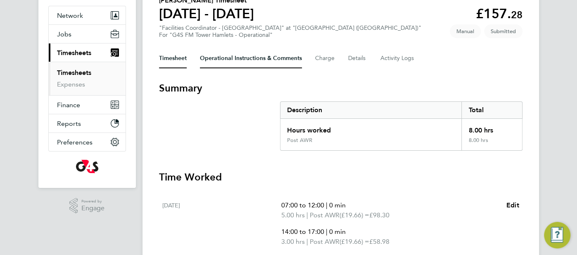
scroll to position [78, 0]
